Goal: Task Accomplishment & Management: Use online tool/utility

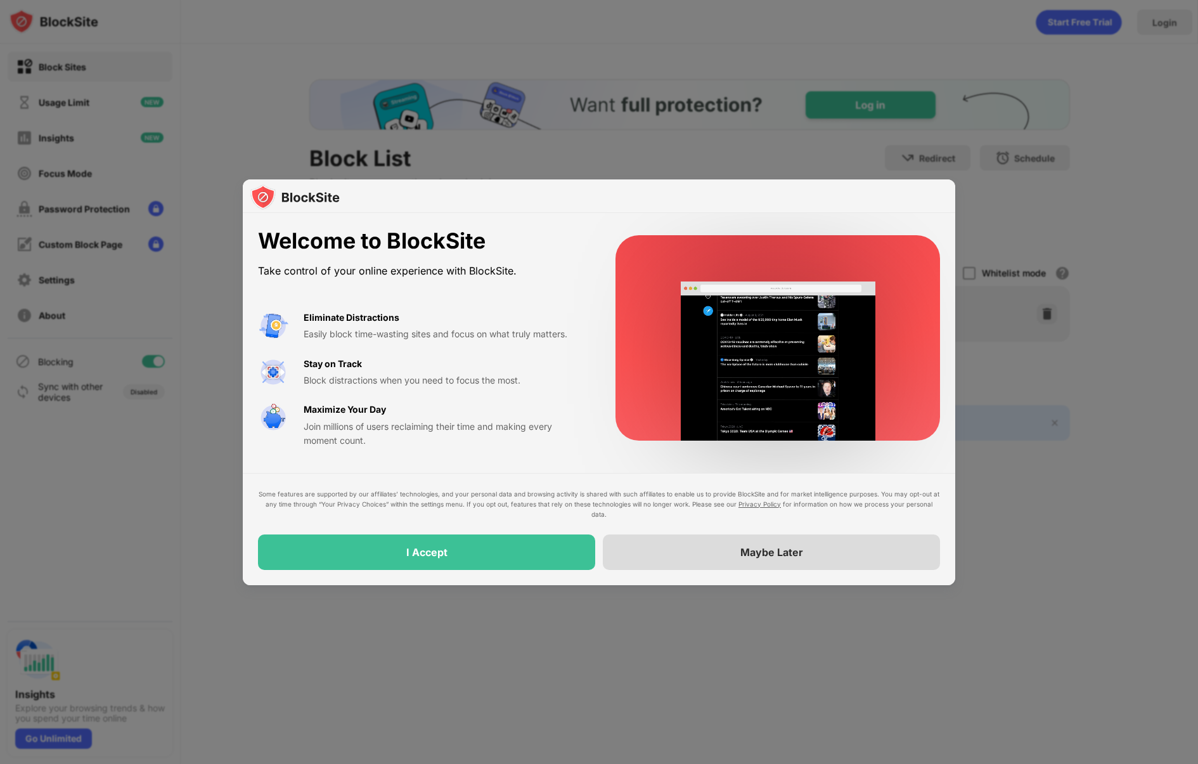
click at [720, 554] on div "Maybe Later" at bounding box center [771, 553] width 337 height 36
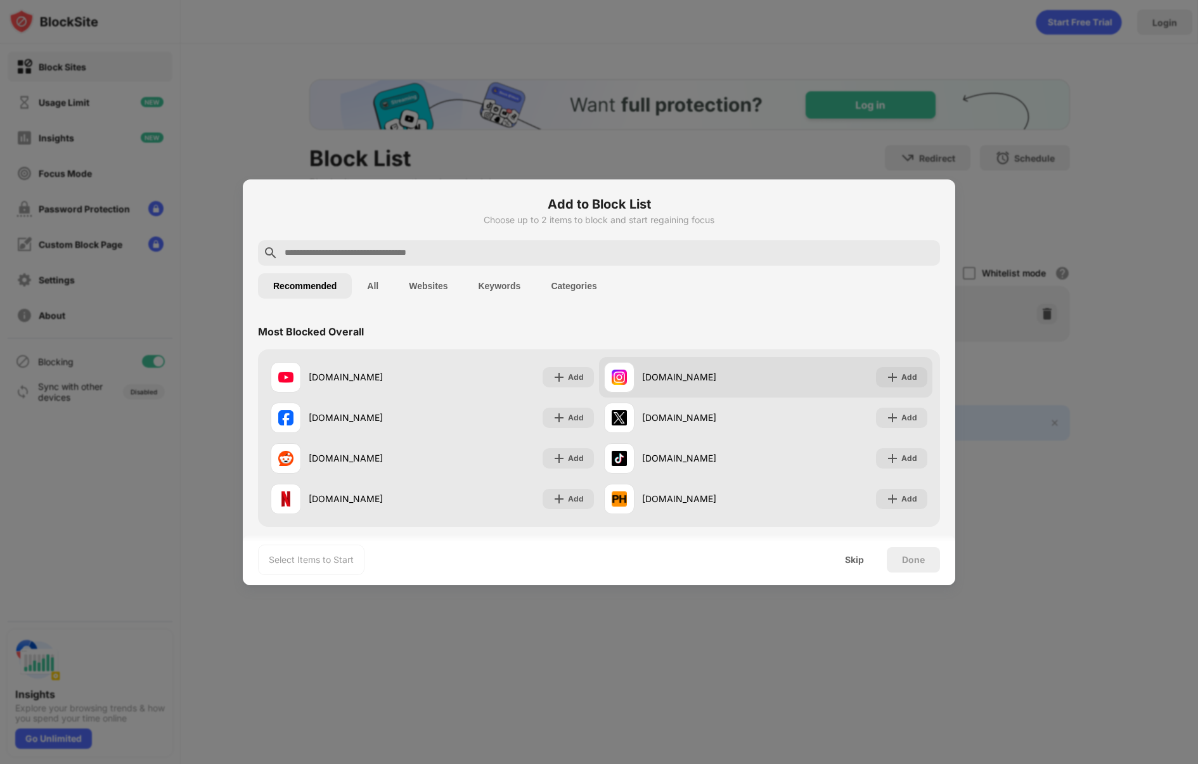
click at [929, 391] on div "[DOMAIN_NAME] Add" at bounding box center [766, 377] width 334 height 41
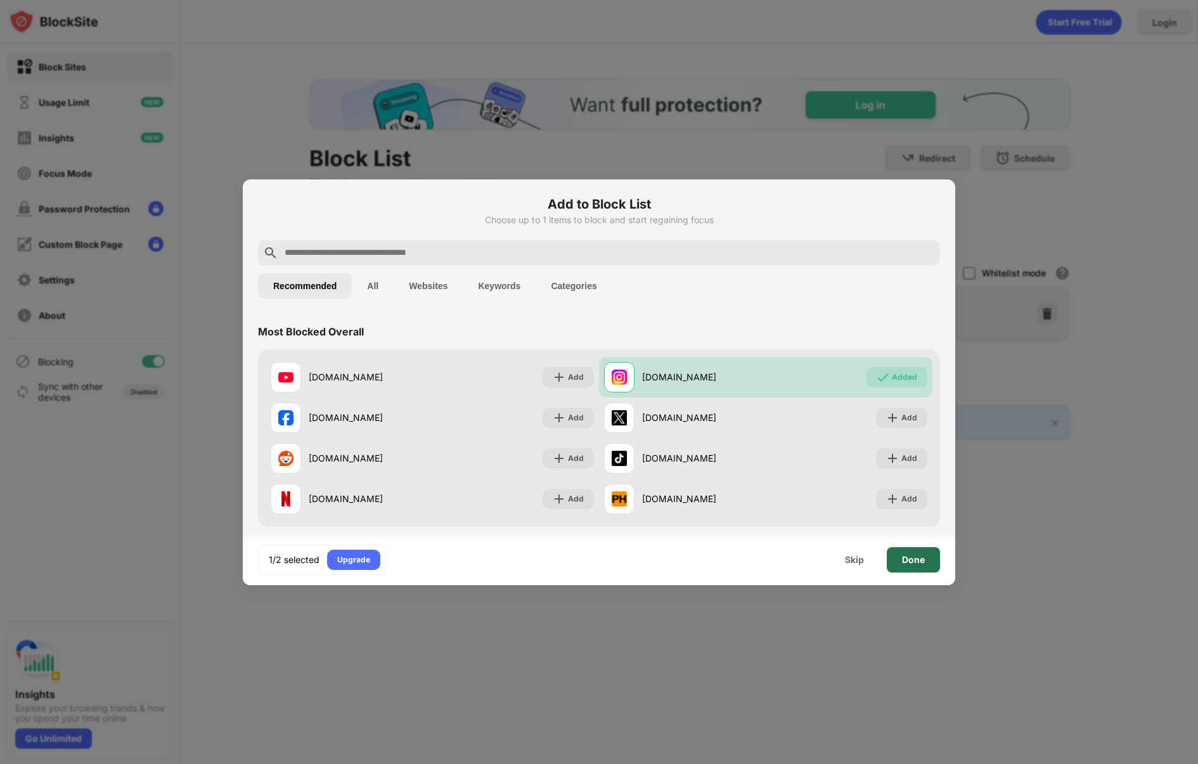
click at [924, 559] on div "Done" at bounding box center [913, 560] width 23 height 10
